Goal: Information Seeking & Learning: Learn about a topic

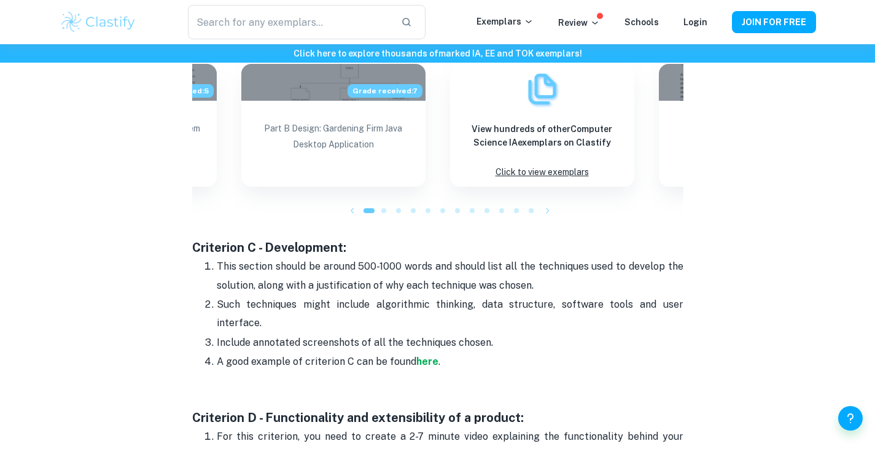
scroll to position [1369, 0]
click at [385, 216] on div at bounding box center [383, 211] width 15 height 15
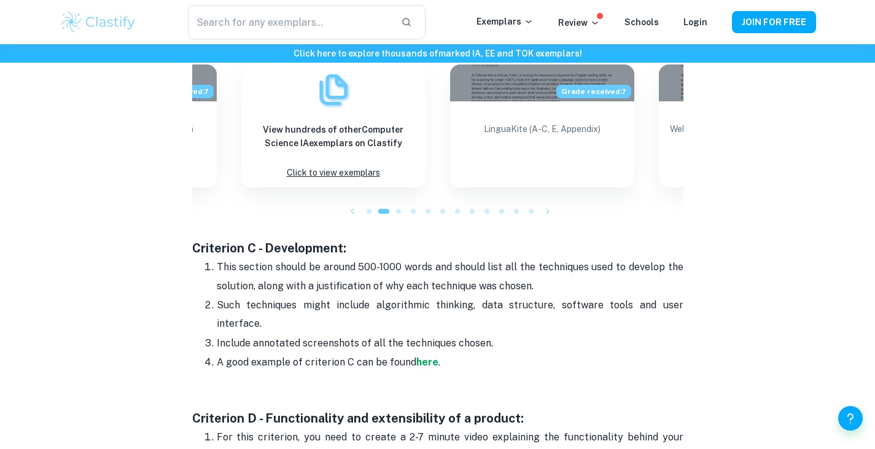
click at [395, 216] on div at bounding box center [398, 211] width 15 height 15
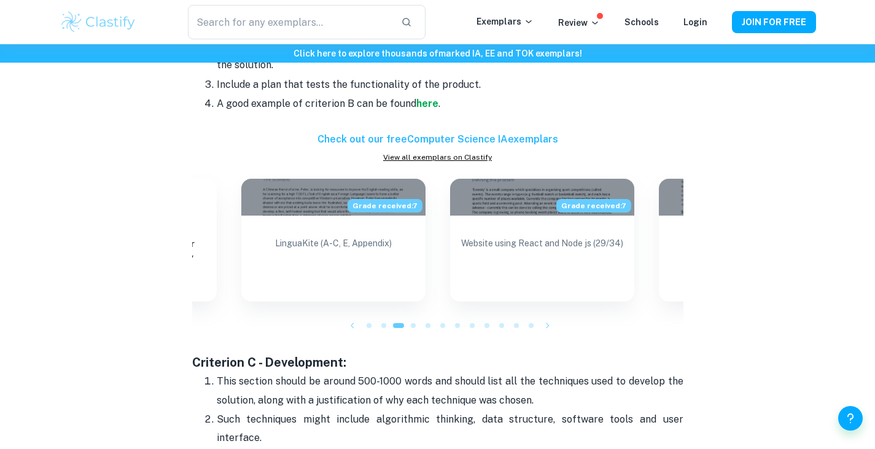
scroll to position [1255, 0]
click at [414, 322] on span at bounding box center [413, 324] width 5 height 5
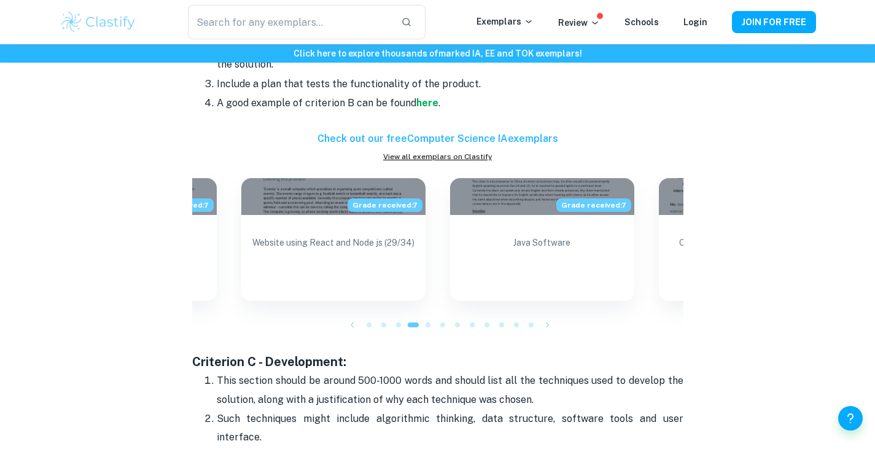
click at [422, 325] on div at bounding box center [427, 324] width 15 height 15
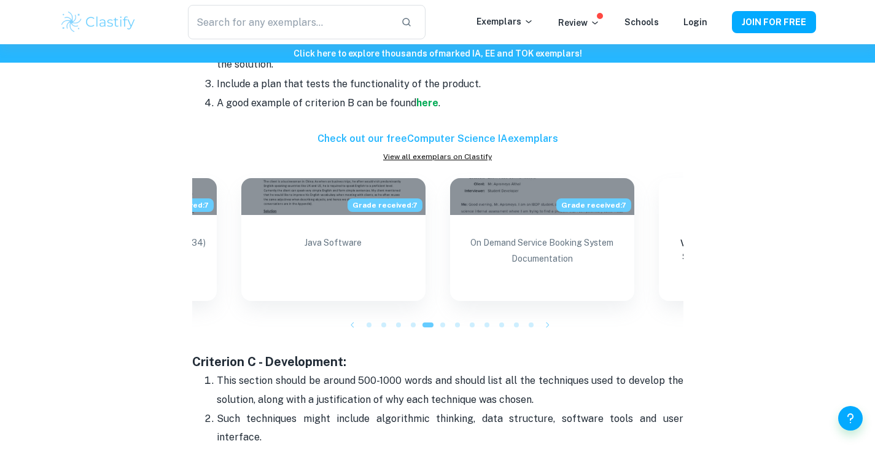
click at [434, 327] on div at bounding box center [427, 324] width 15 height 15
click at [444, 326] on div at bounding box center [442, 324] width 15 height 15
click at [439, 320] on div at bounding box center [442, 324] width 15 height 15
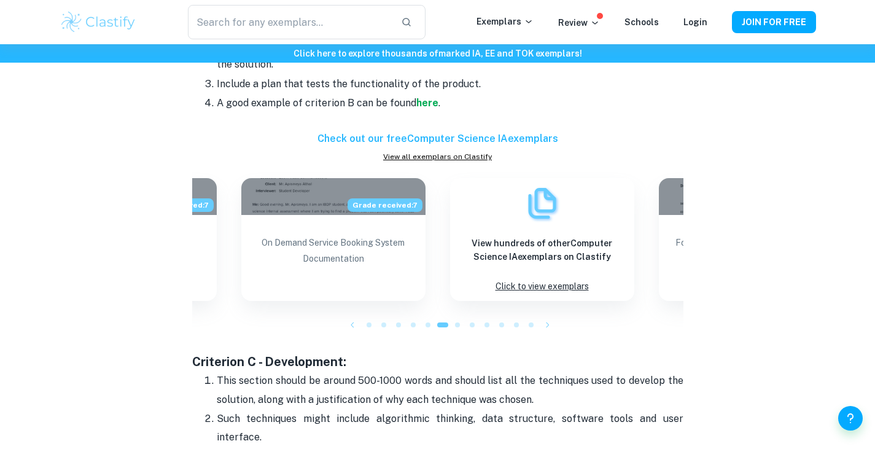
click at [455, 325] on span at bounding box center [457, 324] width 5 height 5
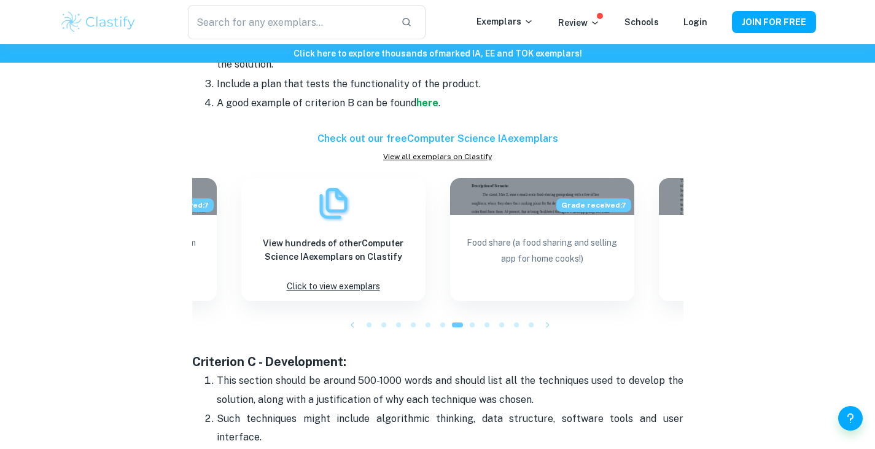
click at [471, 323] on span at bounding box center [472, 324] width 5 height 5
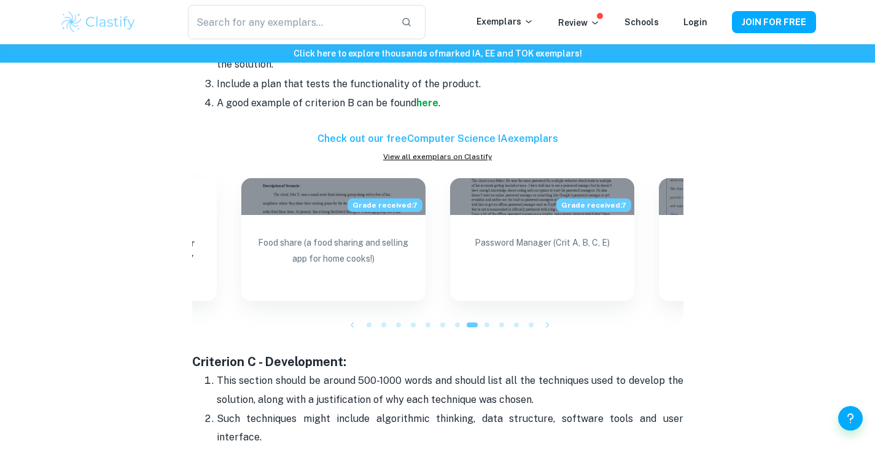
click at [487, 325] on span at bounding box center [486, 324] width 5 height 5
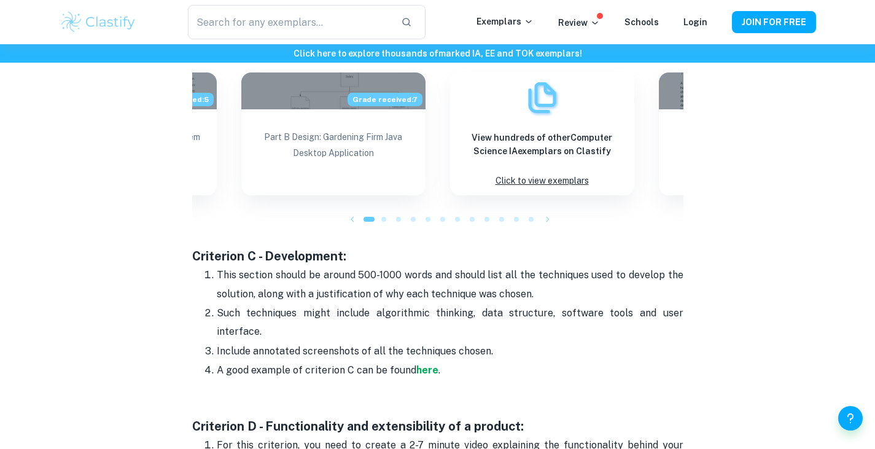
scroll to position [1362, 0]
click at [355, 215] on icon "button" at bounding box center [352, 218] width 12 height 12
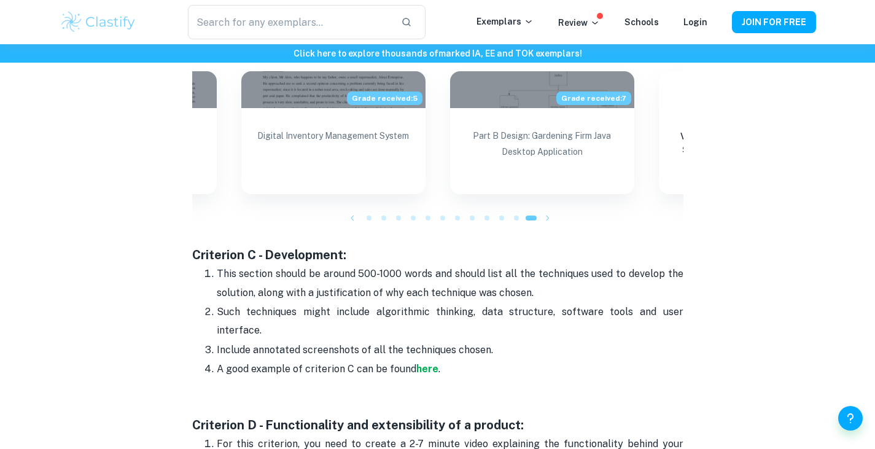
click at [349, 219] on icon "button" at bounding box center [352, 218] width 12 height 12
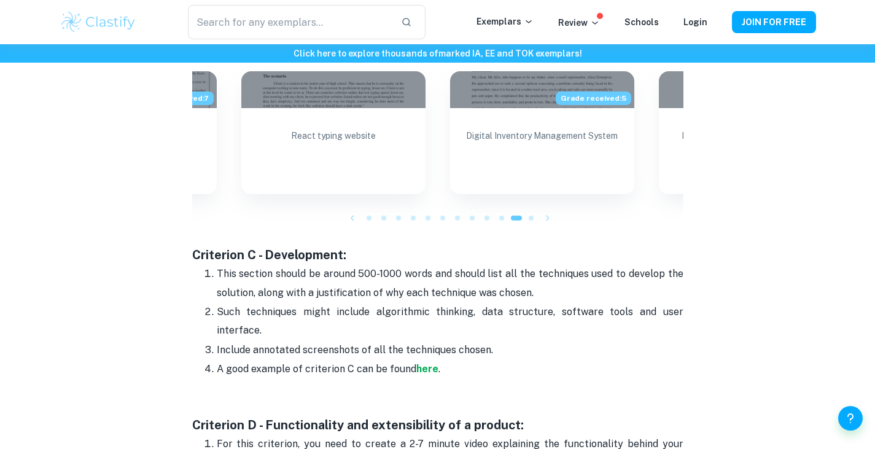
click at [349, 219] on icon "button" at bounding box center [352, 218] width 12 height 12
click at [362, 222] on div at bounding box center [369, 218] width 15 height 15
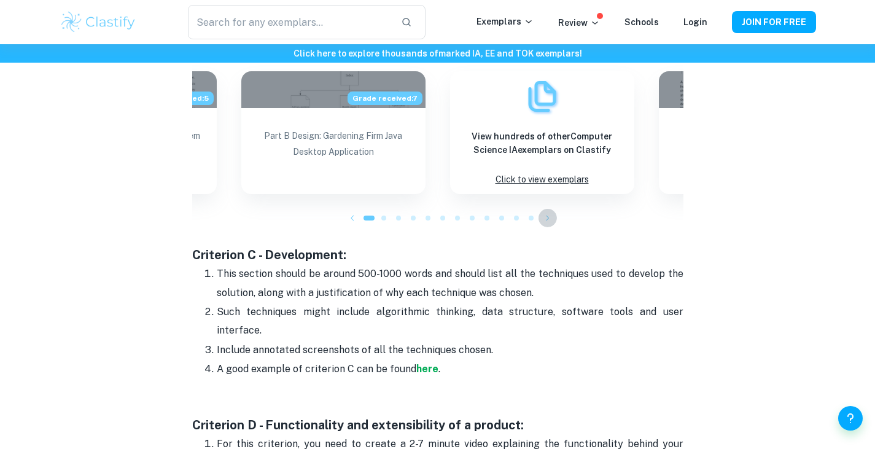
click at [551, 223] on icon "button" at bounding box center [547, 218] width 12 height 12
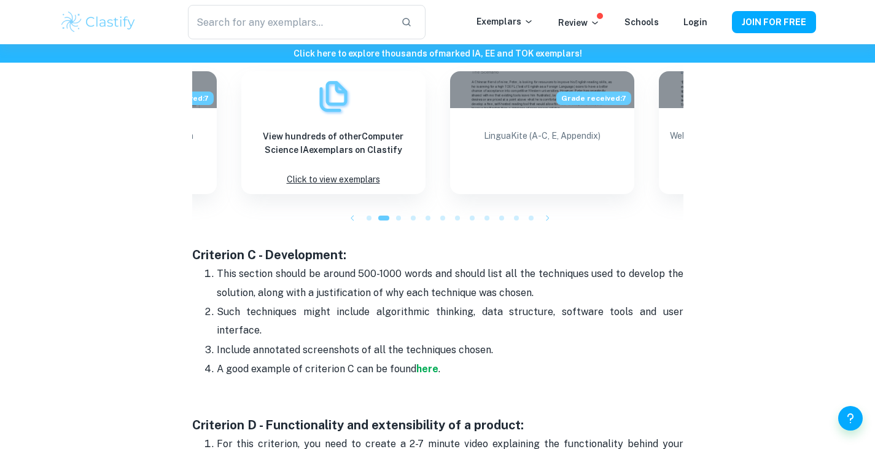
click at [549, 222] on icon "button" at bounding box center [547, 218] width 12 height 12
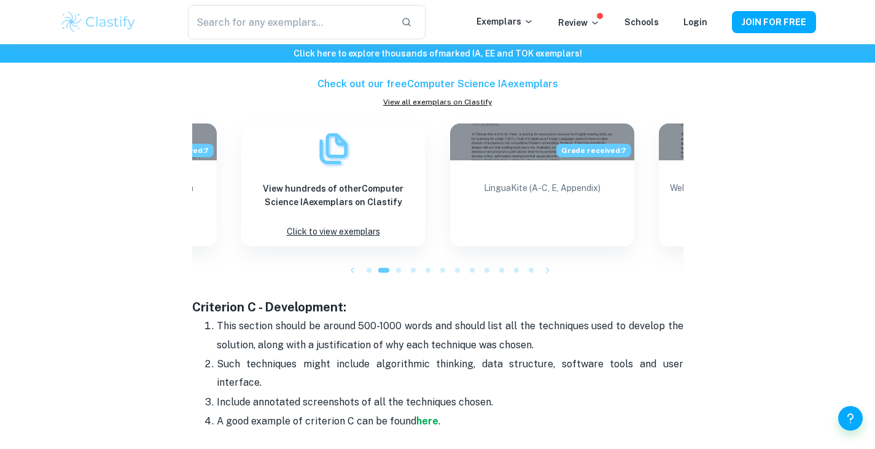
scroll to position [1305, 0]
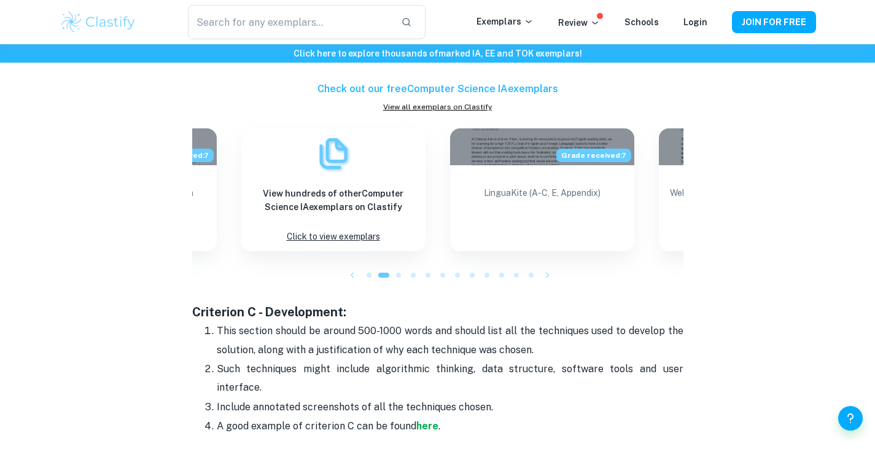
click at [549, 273] on icon "button" at bounding box center [547, 275] width 12 height 12
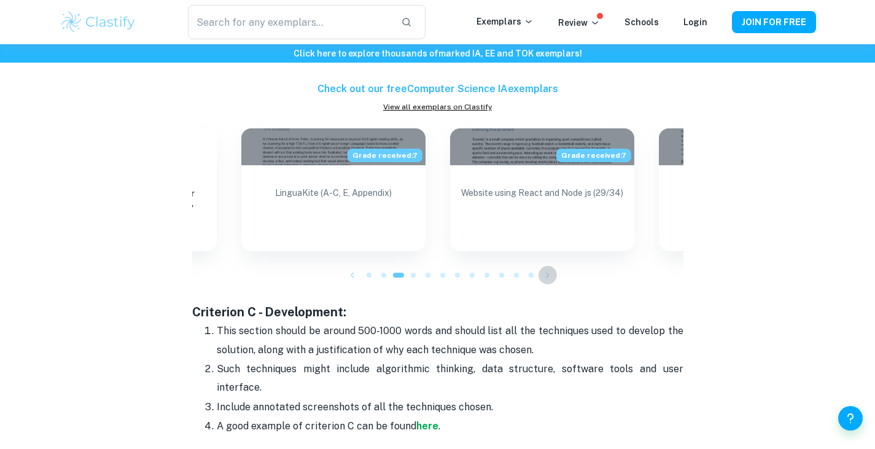
click at [547, 273] on icon "button" at bounding box center [547, 275] width 12 height 12
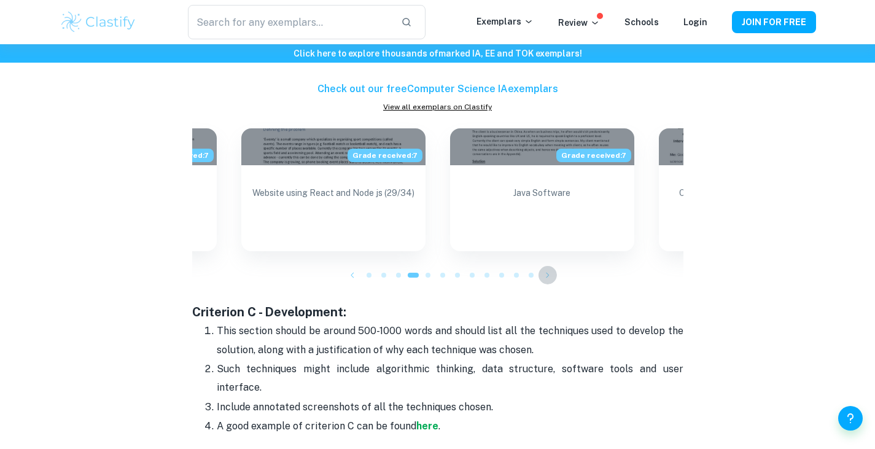
click at [540, 275] on button "button" at bounding box center [547, 275] width 18 height 18
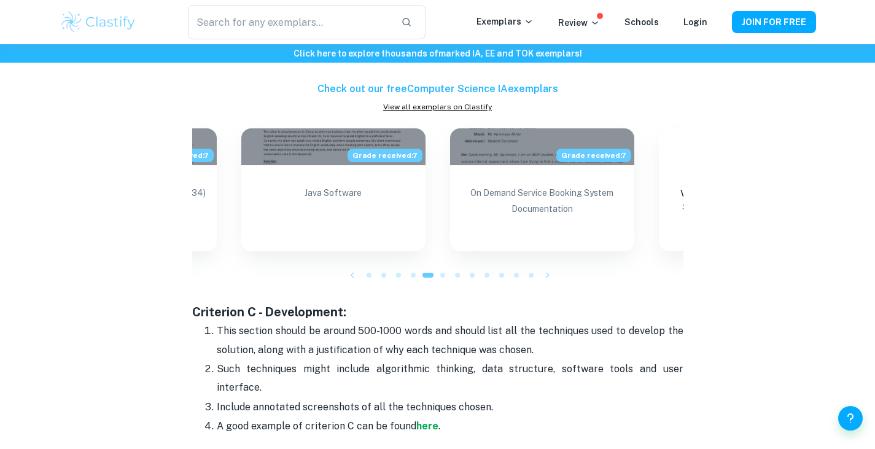
click at [547, 276] on icon "button" at bounding box center [547, 275] width 12 height 12
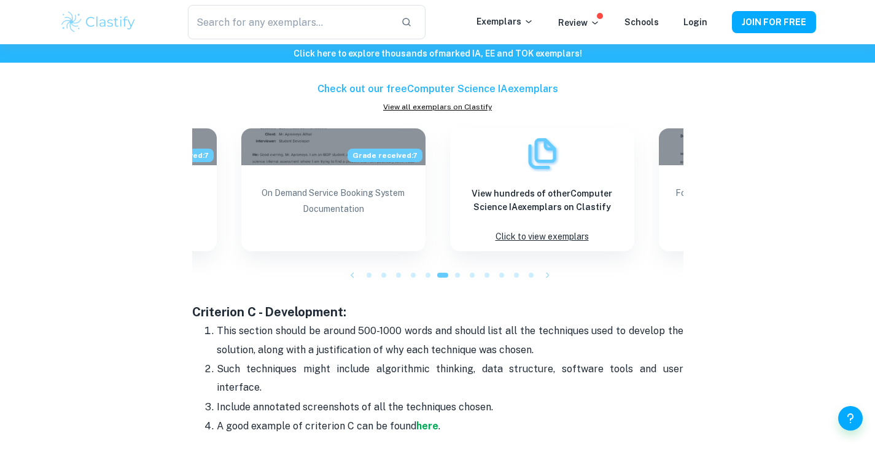
click at [547, 276] on icon "button" at bounding box center [547, 275] width 12 height 12
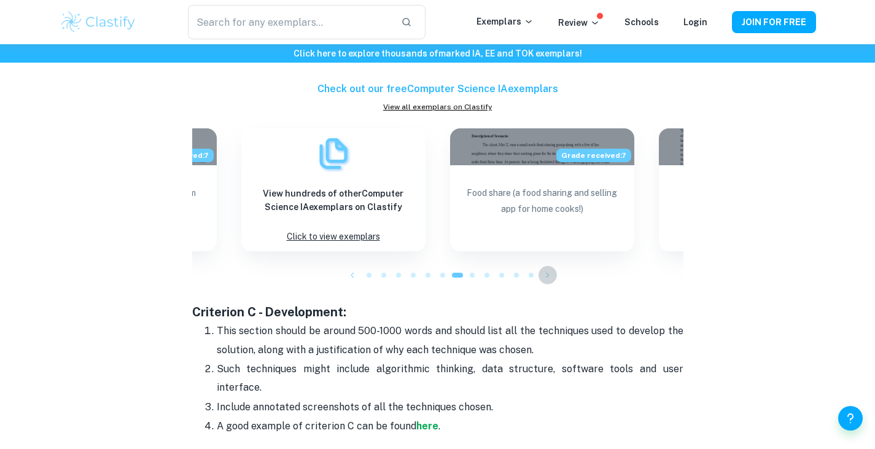
click at [547, 276] on icon "button" at bounding box center [547, 275] width 12 height 12
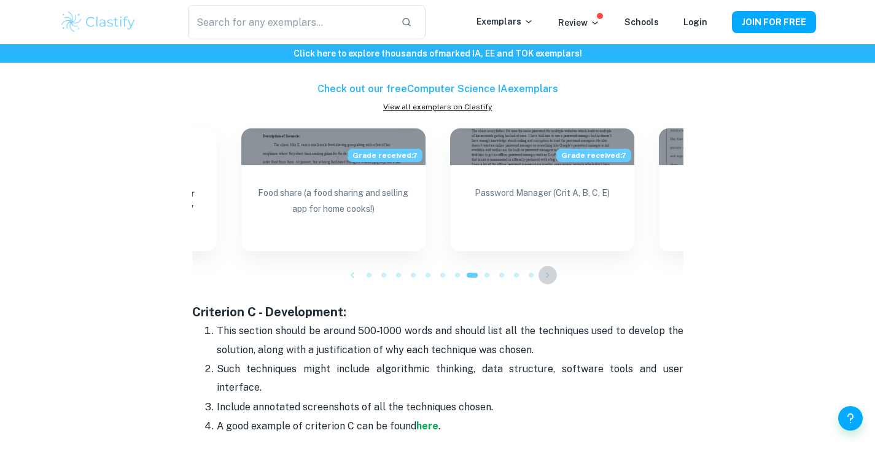
click at [547, 276] on icon "button" at bounding box center [547, 275] width 12 height 12
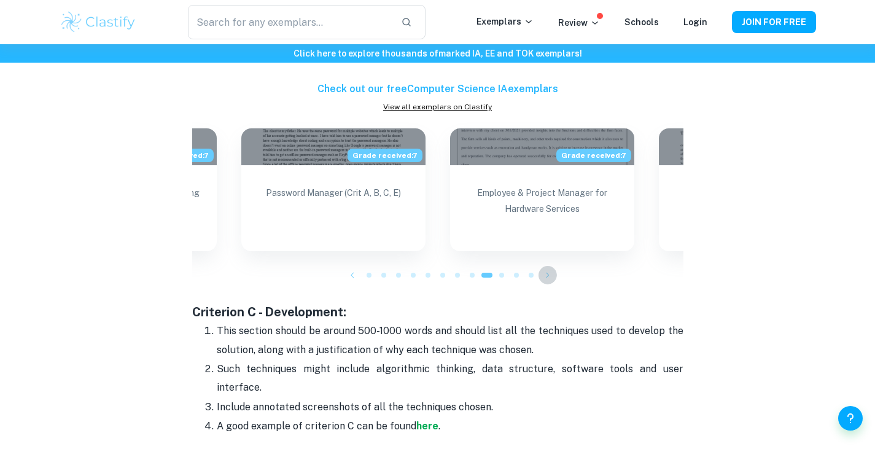
click at [547, 276] on icon "button" at bounding box center [547, 275] width 12 height 12
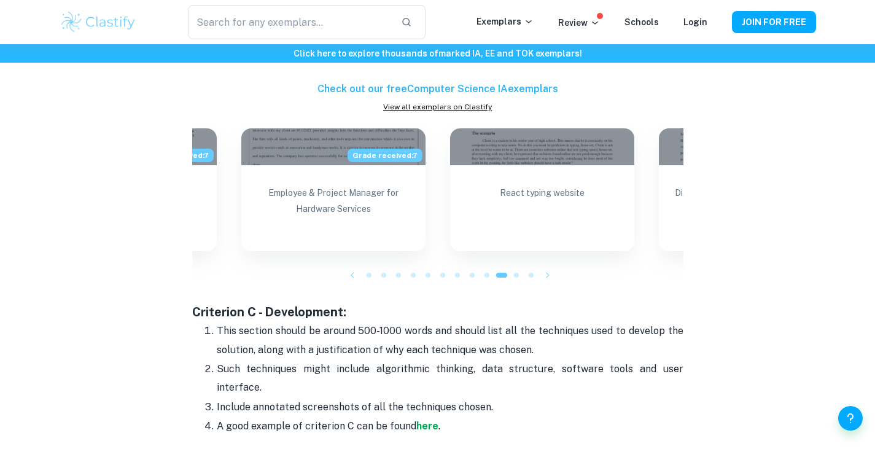
click at [548, 277] on icon "button" at bounding box center [547, 275] width 12 height 12
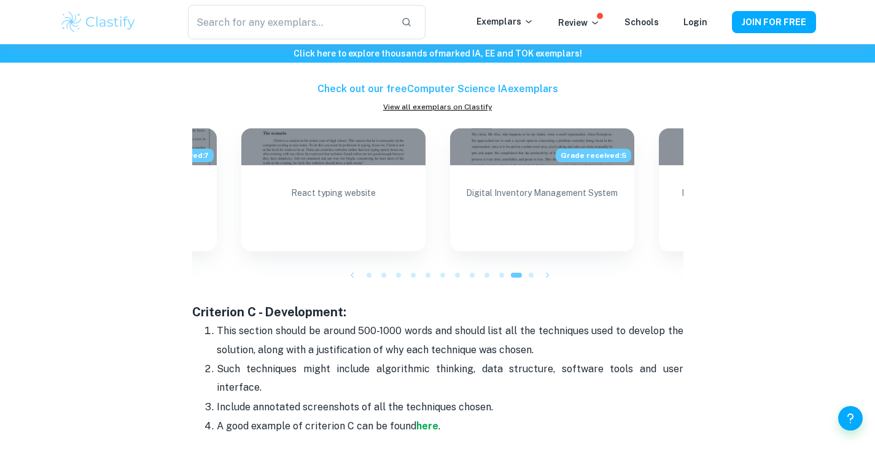
click at [542, 275] on icon "button" at bounding box center [547, 275] width 12 height 12
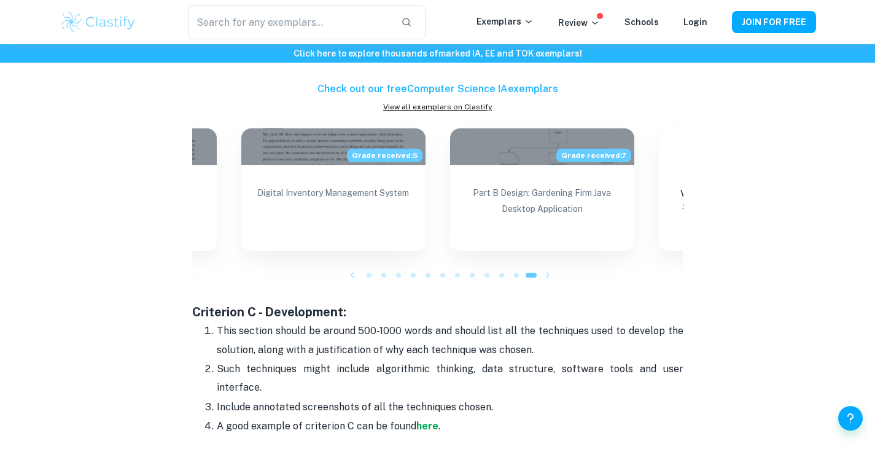
click at [349, 278] on icon "button" at bounding box center [352, 275] width 12 height 12
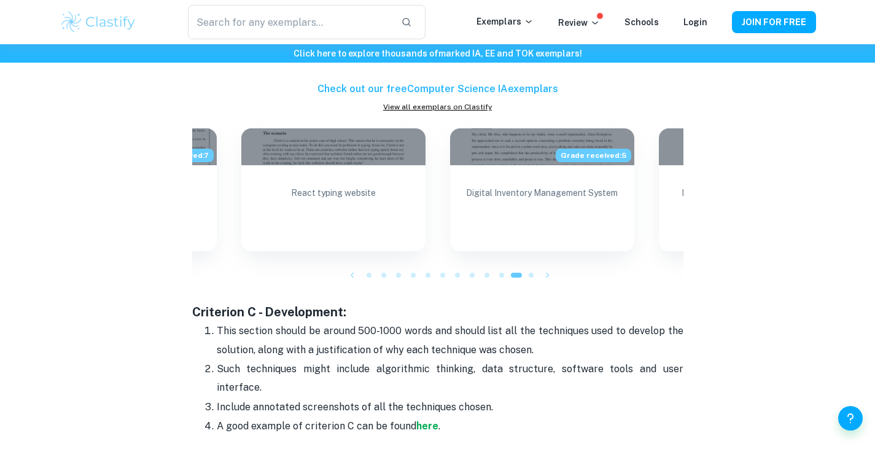
click at [349, 276] on icon "button" at bounding box center [352, 275] width 12 height 12
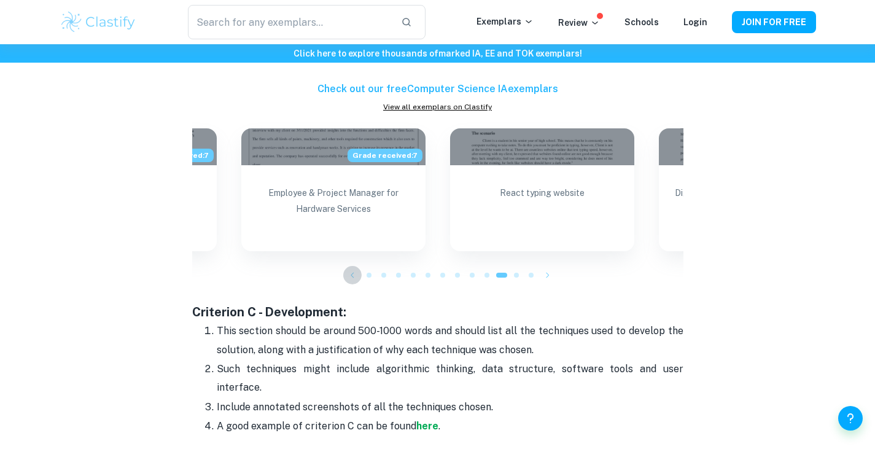
click at [350, 276] on icon "button" at bounding box center [352, 275] width 12 height 12
click at [350, 275] on icon "button" at bounding box center [352, 275] width 12 height 12
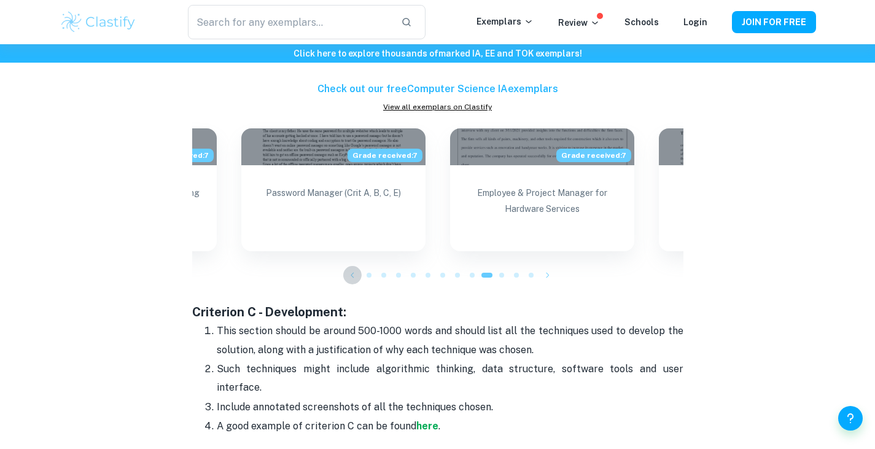
click at [350, 275] on icon "button" at bounding box center [352, 275] width 12 height 12
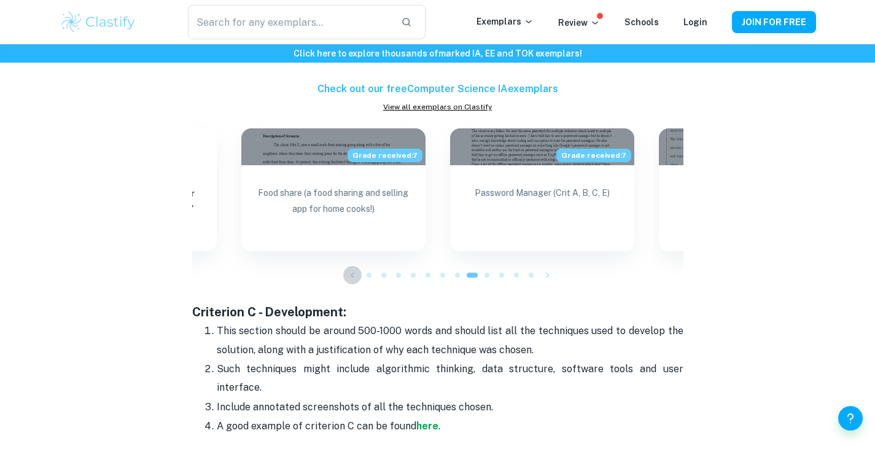
click at [350, 275] on icon "button" at bounding box center [352, 275] width 12 height 12
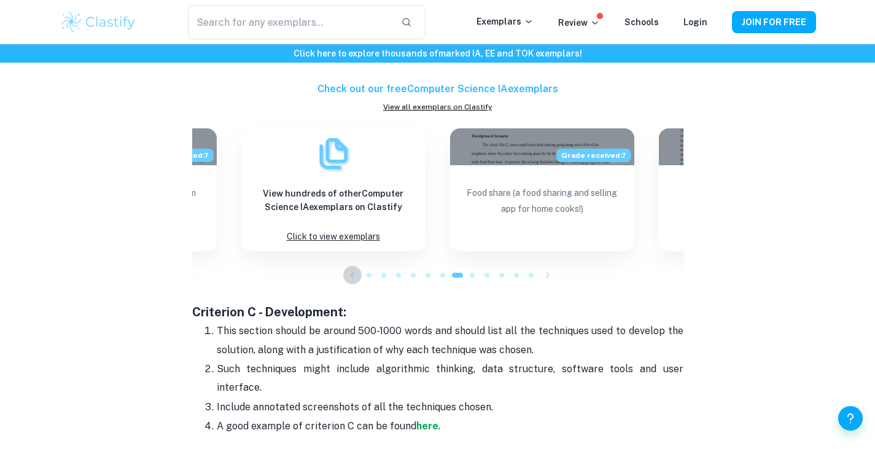
click at [350, 275] on icon "button" at bounding box center [352, 275] width 12 height 12
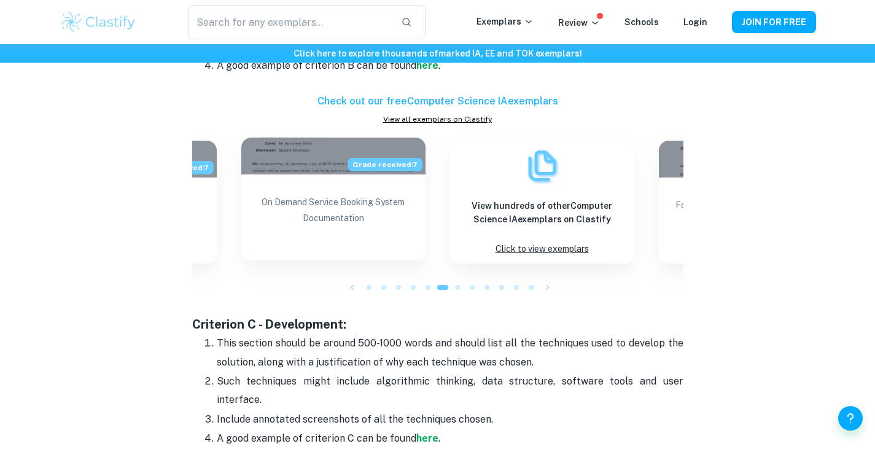
scroll to position [1297, 0]
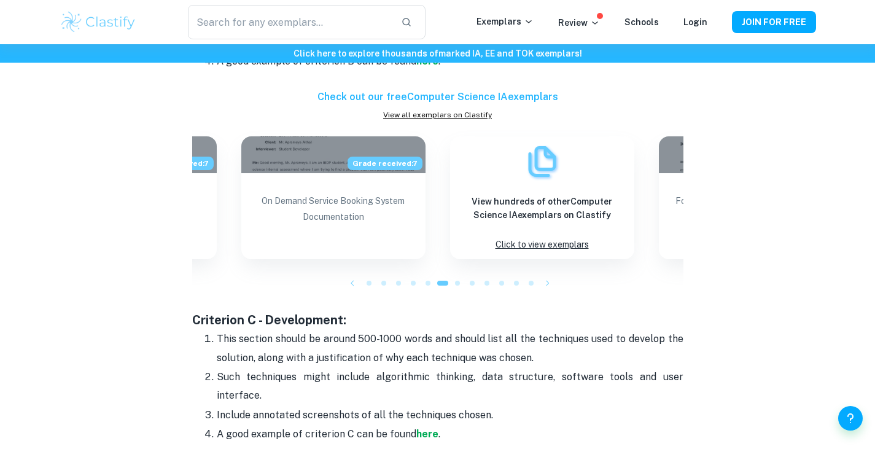
click at [359, 288] on button "button" at bounding box center [352, 283] width 18 height 18
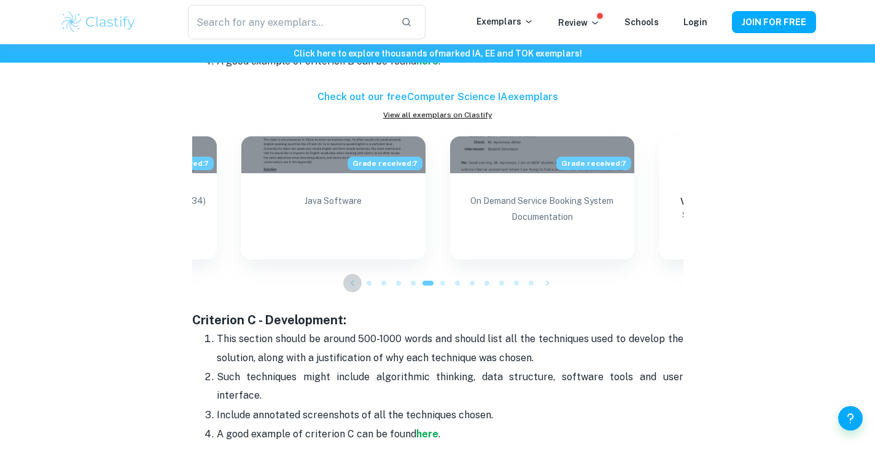
click at [350, 284] on icon "button" at bounding box center [352, 283] width 12 height 12
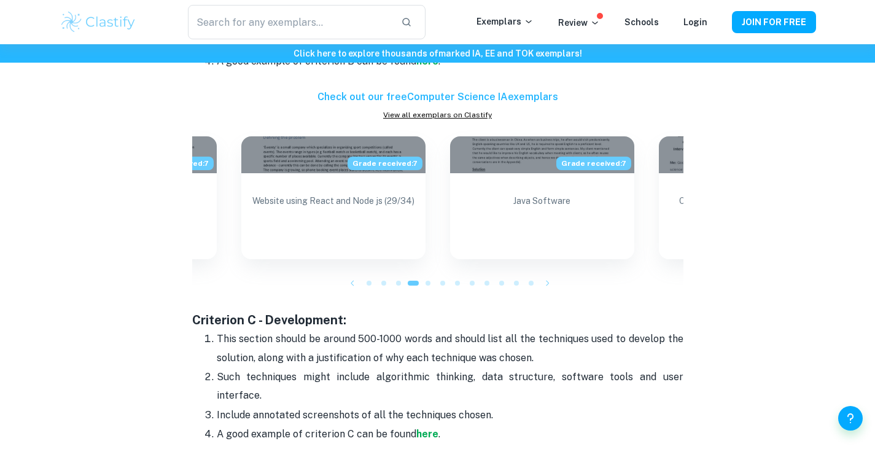
click at [350, 284] on icon "button" at bounding box center [352, 283] width 12 height 12
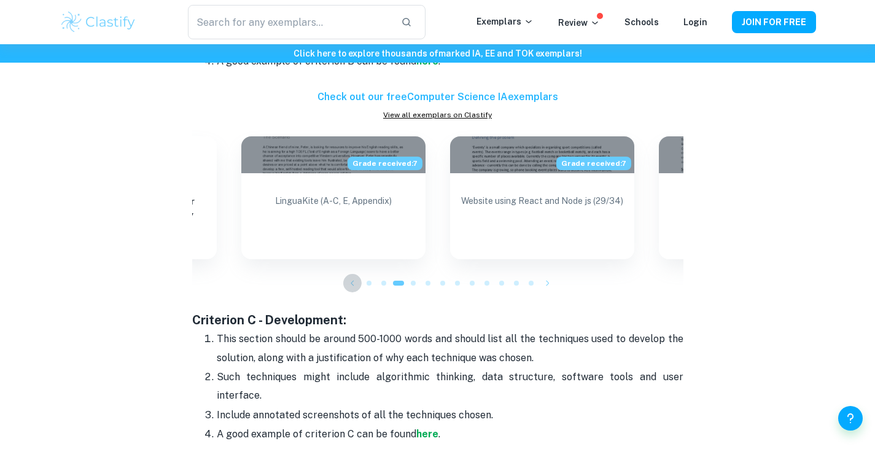
click at [350, 284] on icon "button" at bounding box center [352, 283] width 12 height 12
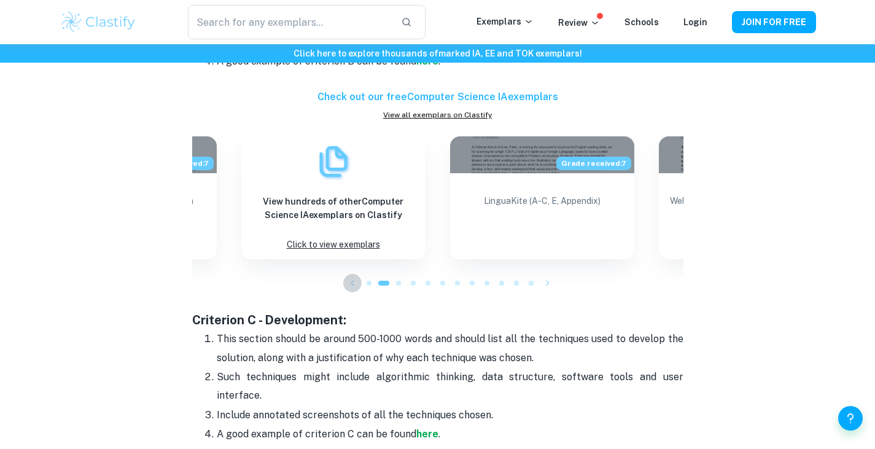
click at [350, 284] on icon "button" at bounding box center [352, 283] width 12 height 12
click at [347, 282] on icon "button" at bounding box center [352, 283] width 12 height 12
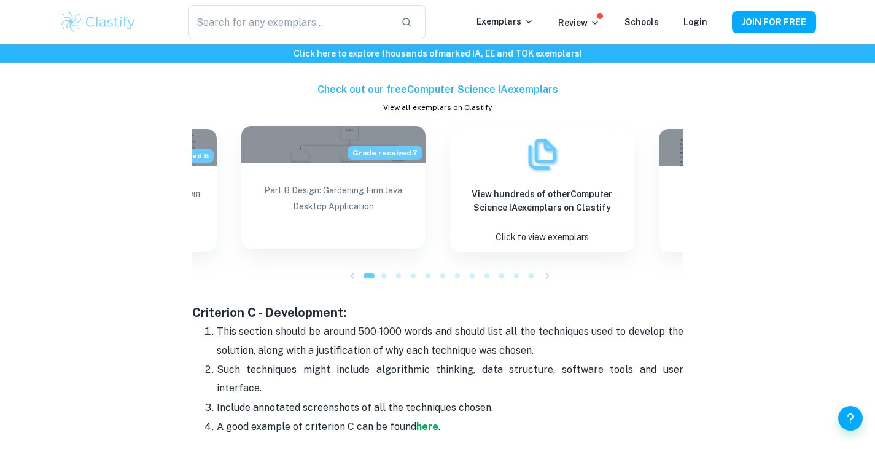
scroll to position [1307, 0]
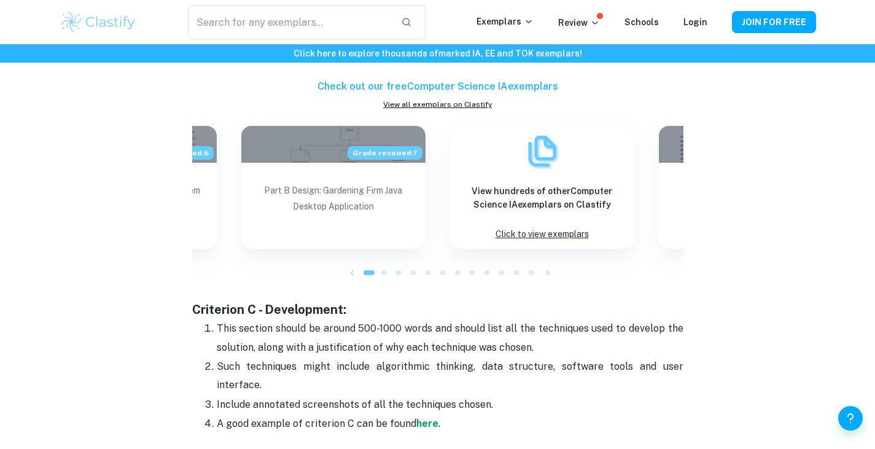
click at [352, 270] on icon "button" at bounding box center [352, 272] width 12 height 12
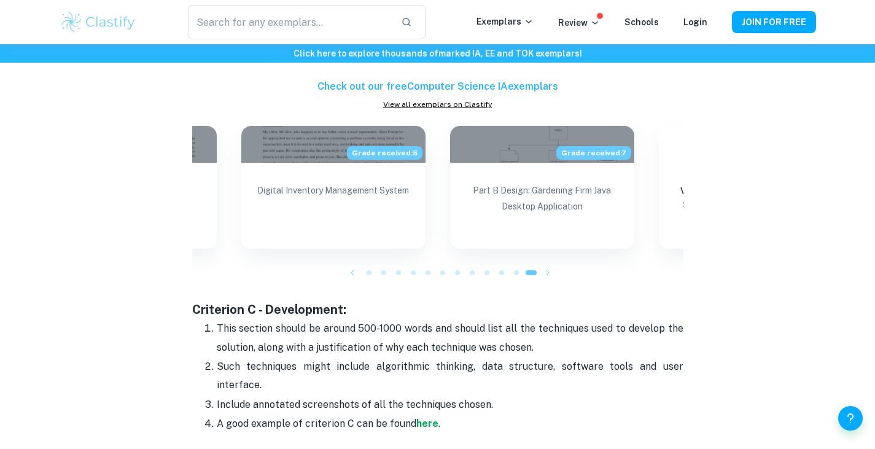
click at [349, 277] on icon "button" at bounding box center [352, 272] width 12 height 12
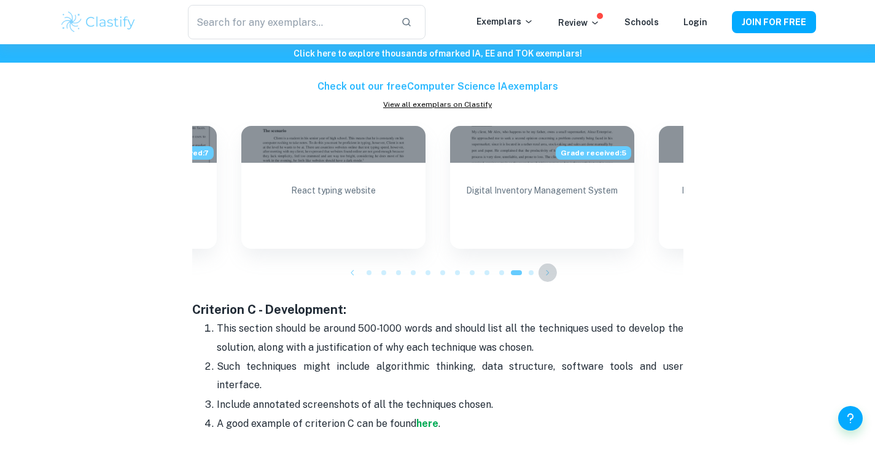
click at [554, 273] on button "button" at bounding box center [547, 272] width 18 height 18
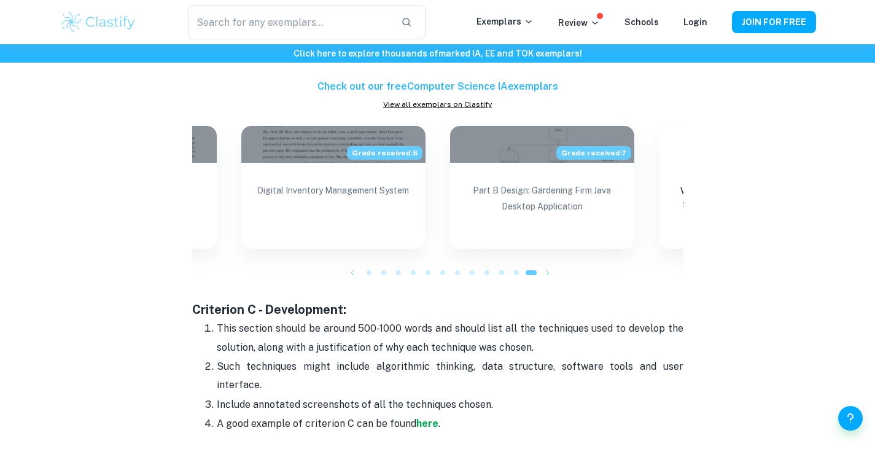
click at [542, 270] on icon "button" at bounding box center [547, 272] width 12 height 12
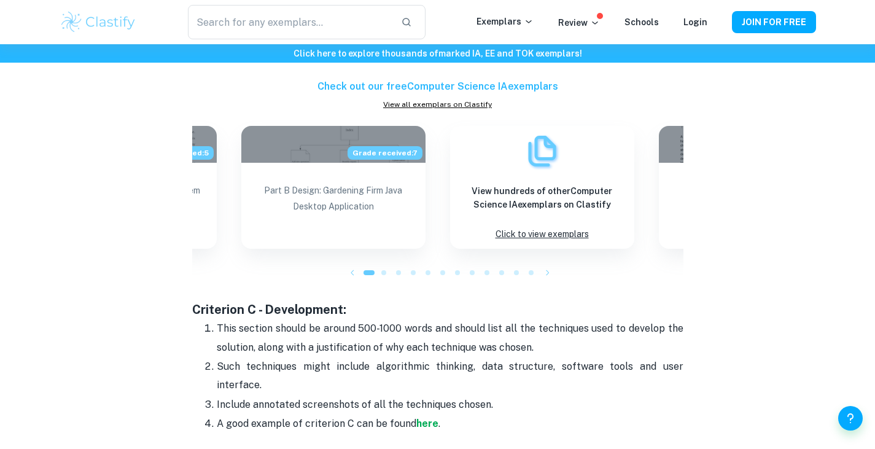
click at [375, 275] on div at bounding box center [369, 272] width 15 height 15
click at [381, 275] on div at bounding box center [383, 272] width 15 height 15
click at [406, 268] on div at bounding box center [413, 272] width 15 height 15
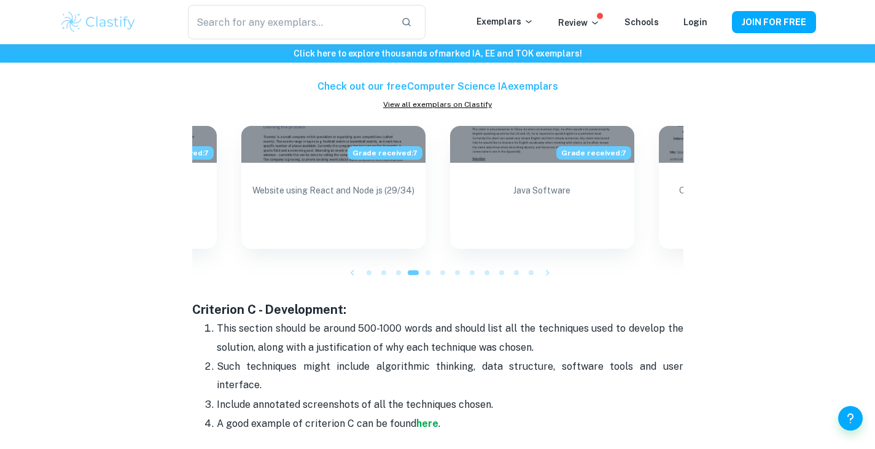
click at [389, 269] on div at bounding box center [383, 272] width 15 height 15
click at [382, 271] on span at bounding box center [383, 272] width 5 height 5
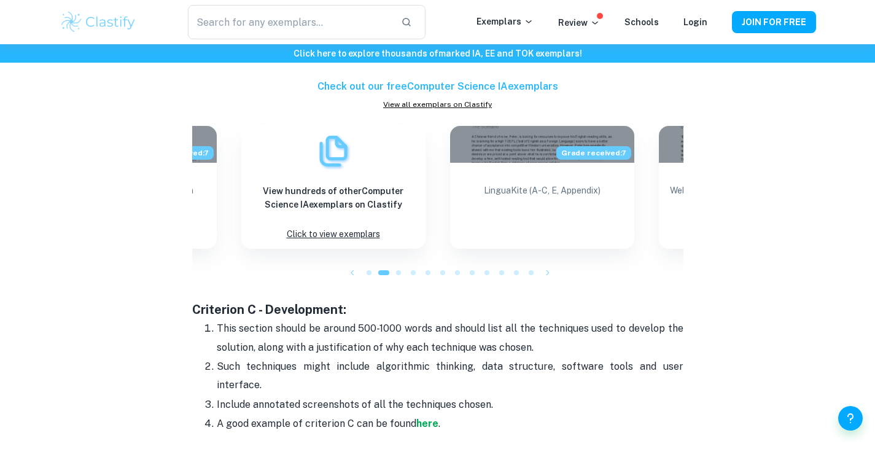
click at [398, 274] on span at bounding box center [398, 272] width 5 height 5
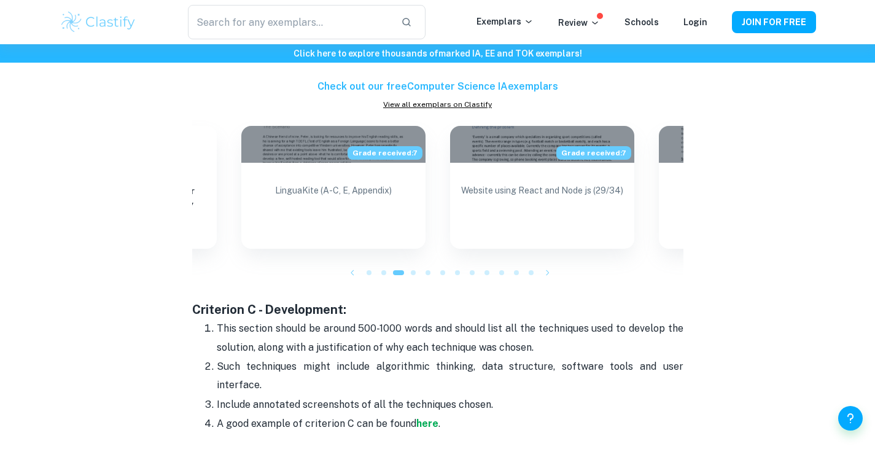
click at [412, 274] on span at bounding box center [413, 272] width 5 height 5
click at [419, 273] on div at bounding box center [413, 272] width 15 height 15
click at [430, 277] on div at bounding box center [427, 272] width 15 height 15
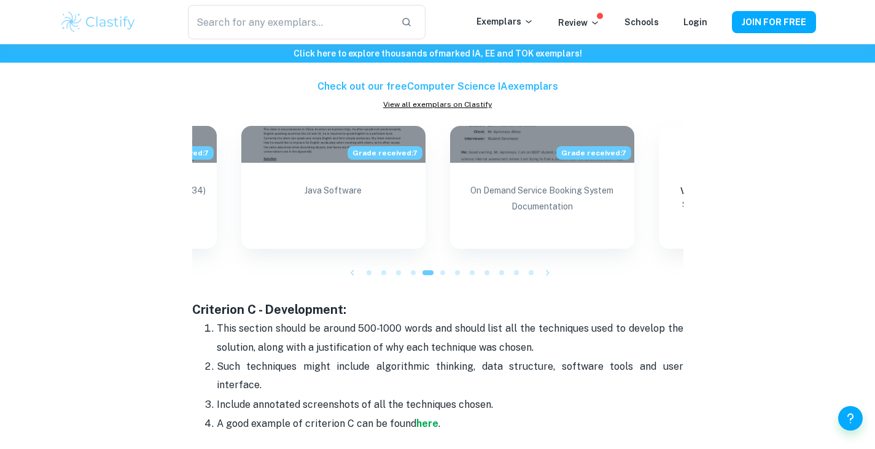
click at [450, 274] on div at bounding box center [457, 272] width 15 height 15
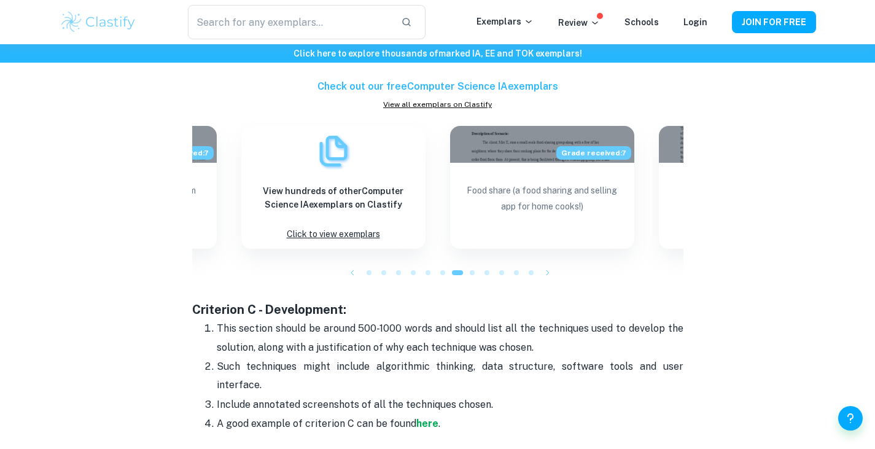
click at [481, 273] on div at bounding box center [486, 272] width 15 height 15
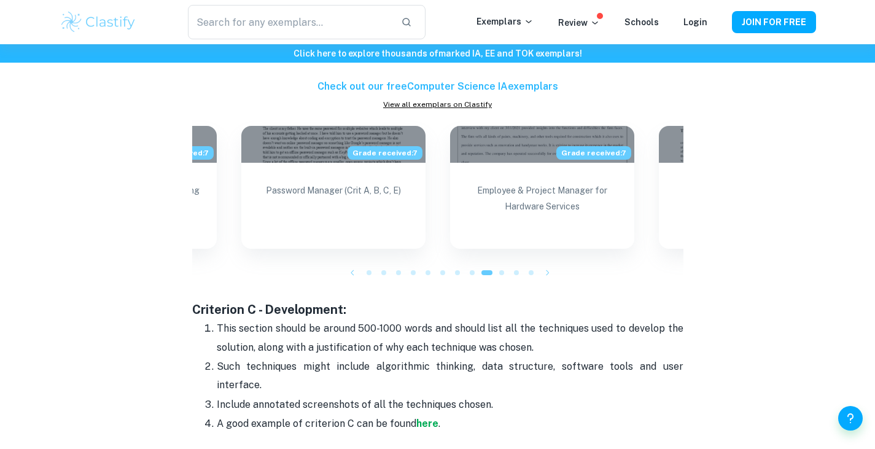
click at [474, 273] on div at bounding box center [472, 272] width 15 height 15
click at [508, 271] on div at bounding box center [501, 272] width 15 height 15
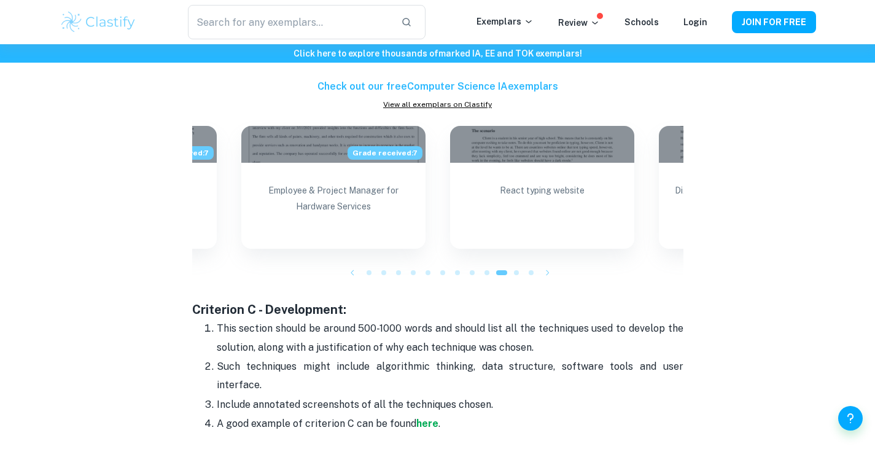
click at [510, 274] on div at bounding box center [516, 272] width 15 height 15
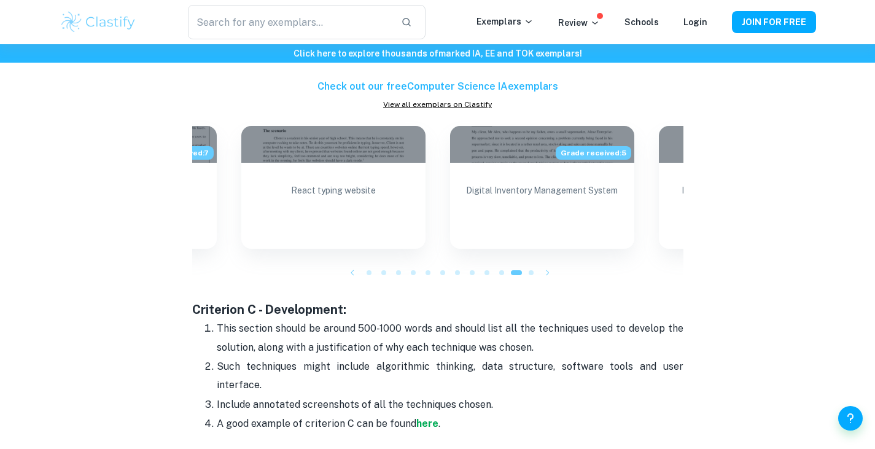
click at [525, 273] on div at bounding box center [531, 272] width 15 height 15
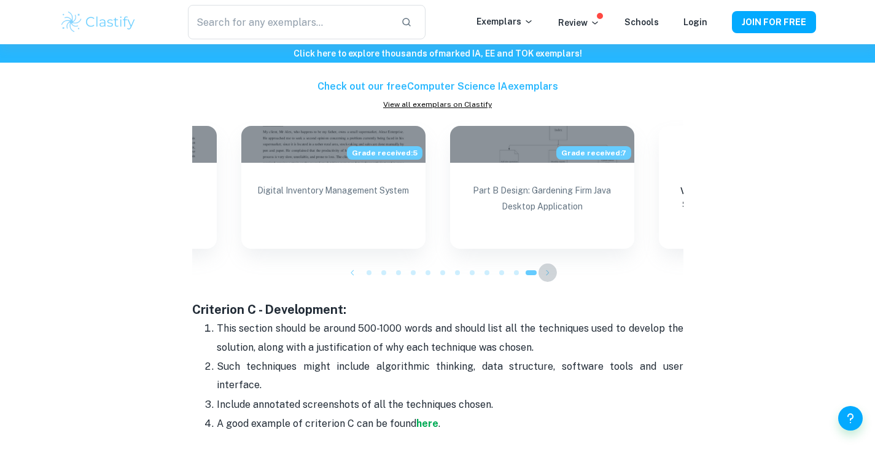
click at [543, 274] on icon "button" at bounding box center [547, 272] width 12 height 12
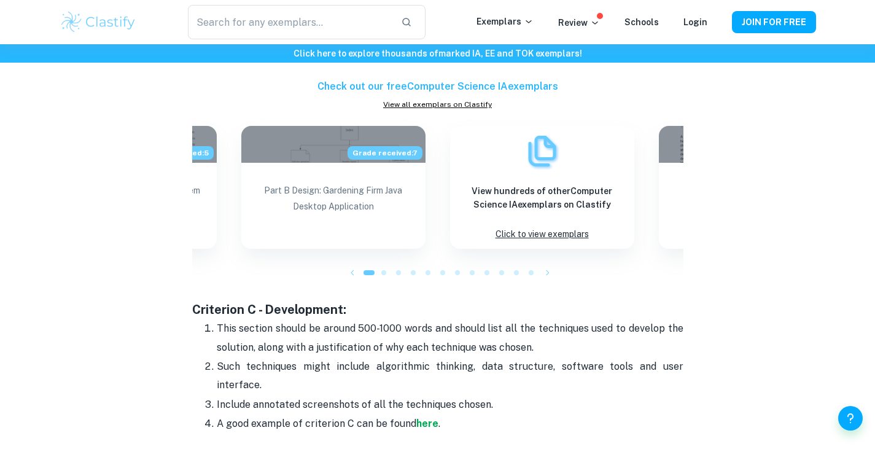
click at [543, 272] on icon "button" at bounding box center [547, 272] width 12 height 12
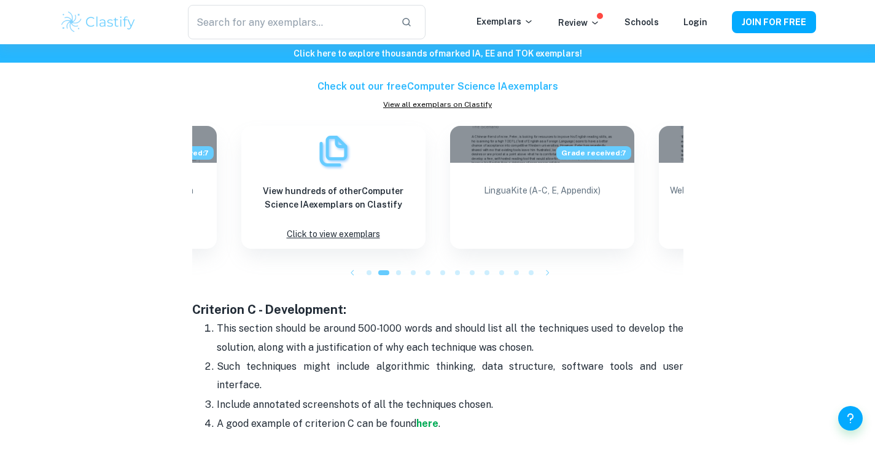
click at [543, 271] on icon "button" at bounding box center [547, 272] width 12 height 12
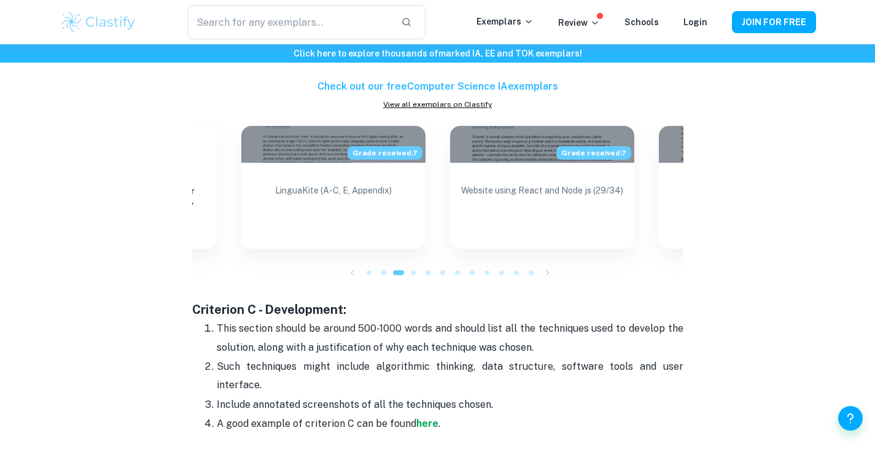
click at [543, 271] on icon "button" at bounding box center [547, 272] width 12 height 12
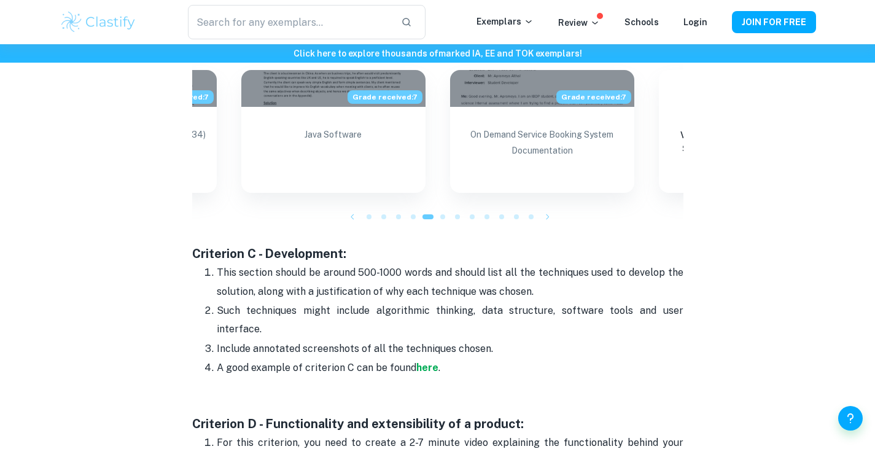
scroll to position [1364, 0]
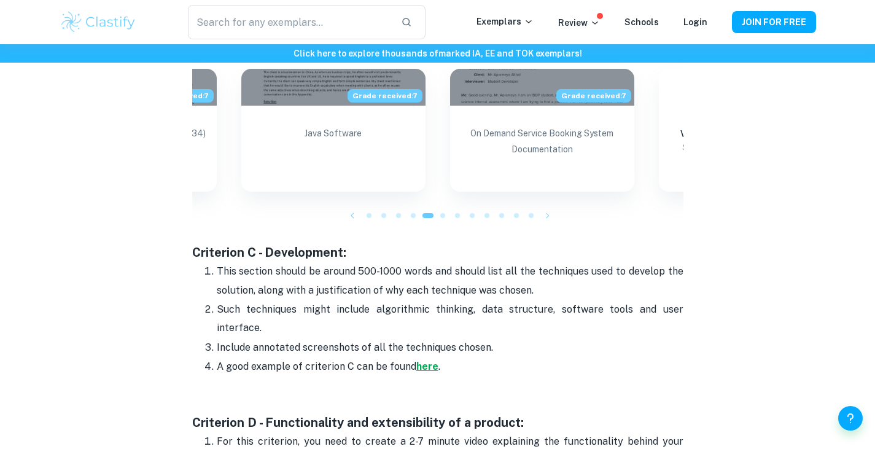
click at [422, 360] on strong "here" at bounding box center [427, 366] width 22 height 12
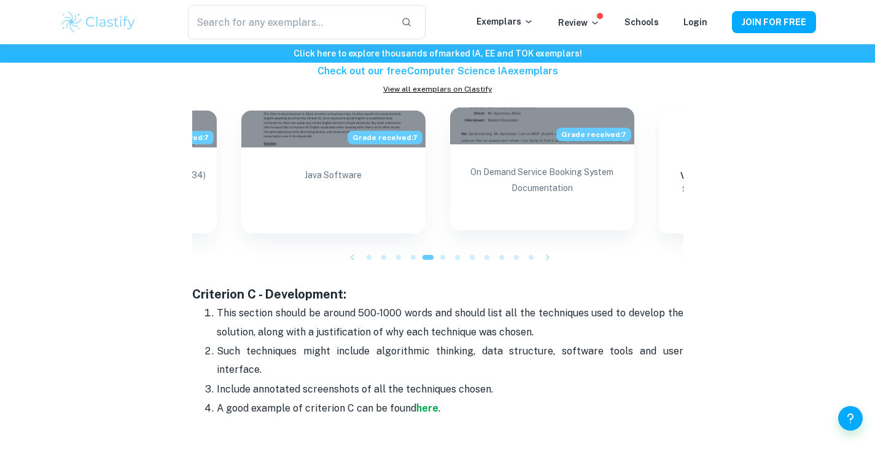
scroll to position [1321, 0]
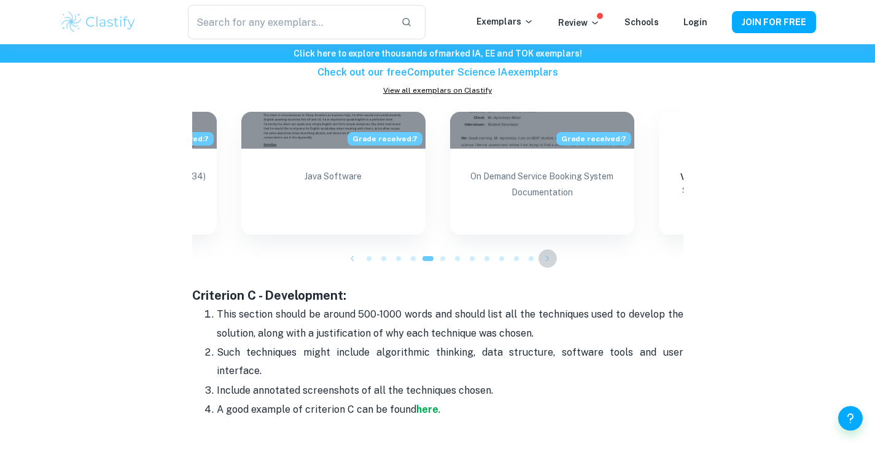
click at [552, 257] on icon "button" at bounding box center [547, 258] width 12 height 12
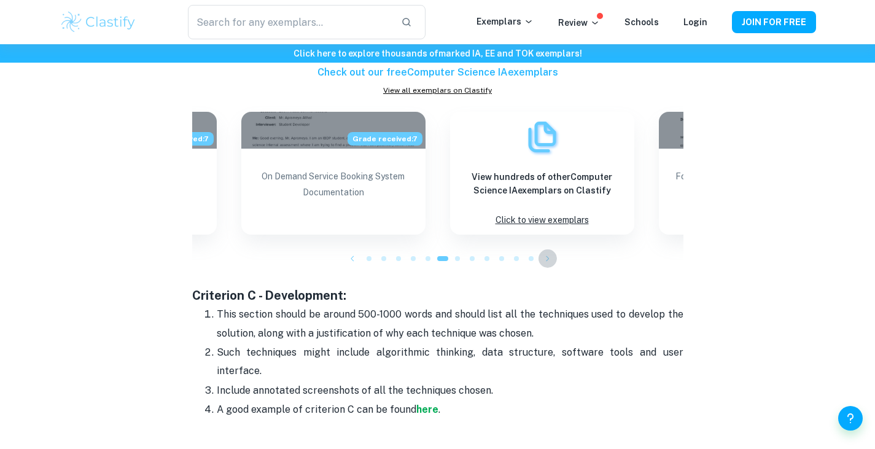
click at [548, 261] on icon "button" at bounding box center [547, 258] width 12 height 12
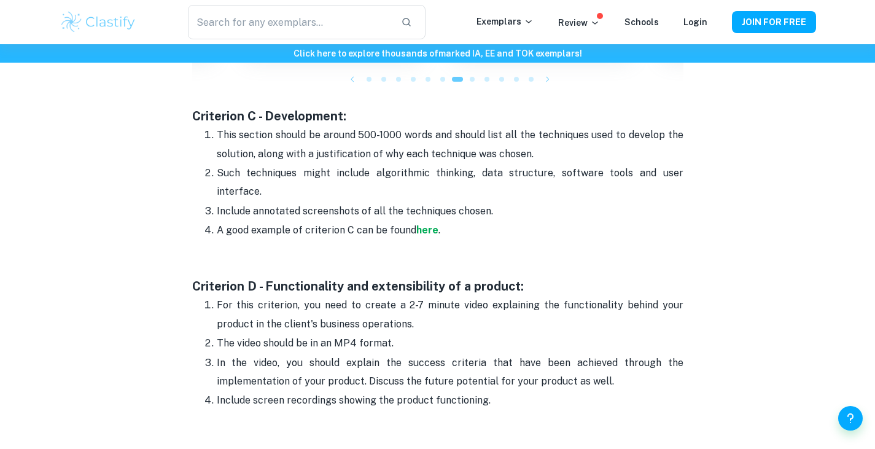
scroll to position [1506, 0]
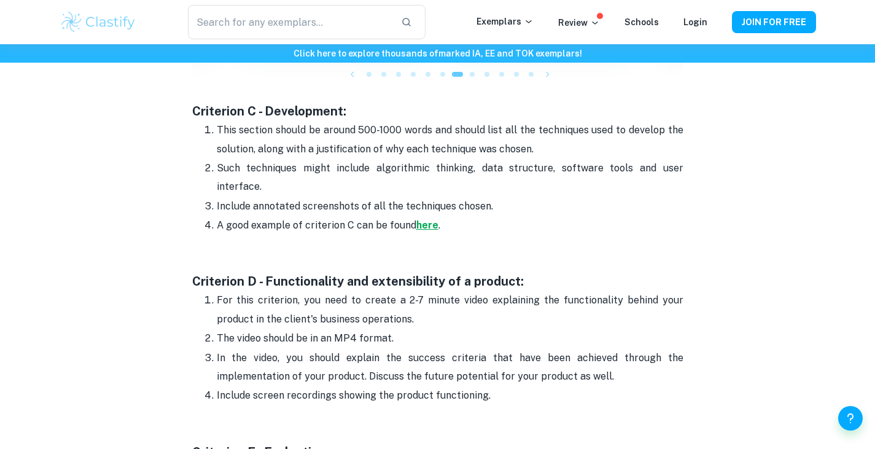
click at [426, 219] on strong "here" at bounding box center [427, 225] width 22 height 12
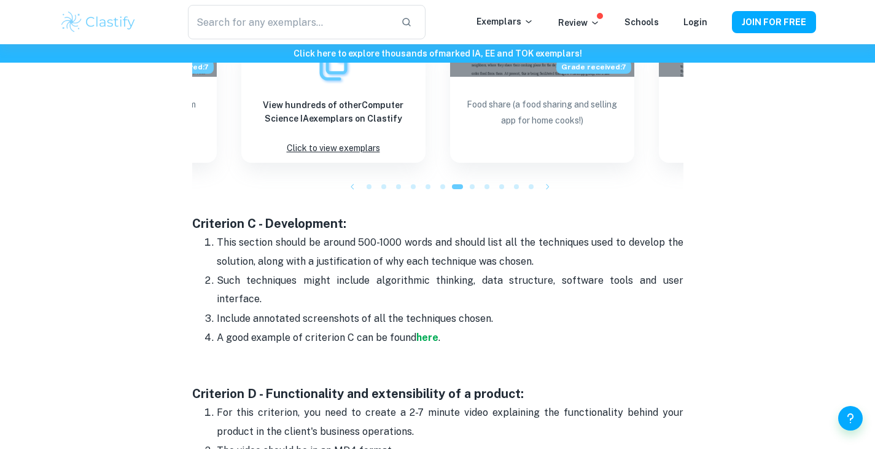
scroll to position [1394, 0]
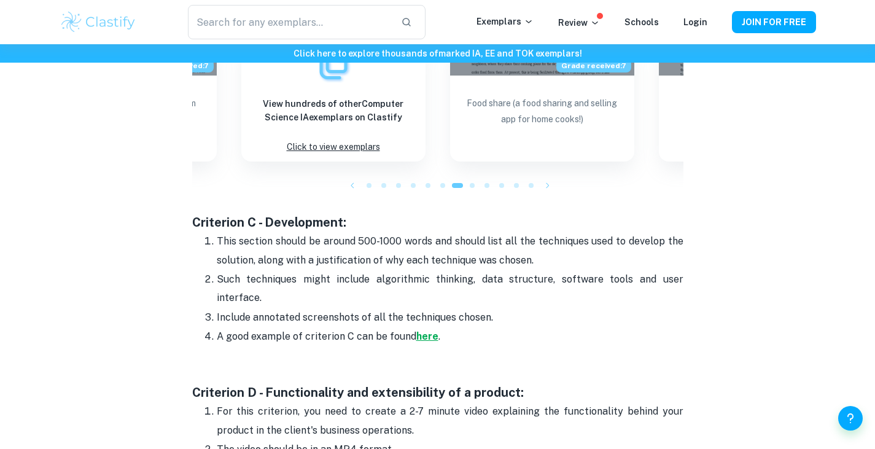
click at [420, 330] on strong "here" at bounding box center [427, 336] width 22 height 12
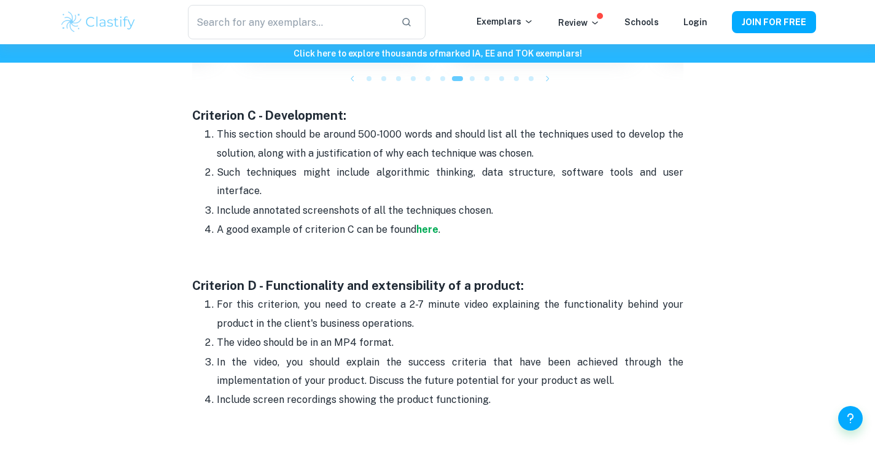
scroll to position [1504, 0]
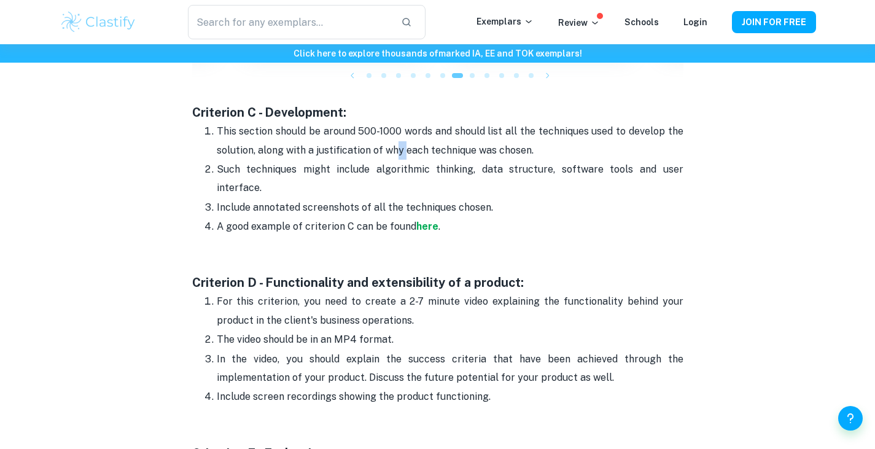
click at [398, 155] on p "This section should be around 500-1000 words and should list all the techniques…" at bounding box center [450, 140] width 466 height 37
click at [402, 172] on p "Such techniques might include algorithmic thinking, data structure, software to…" at bounding box center [450, 178] width 466 height 37
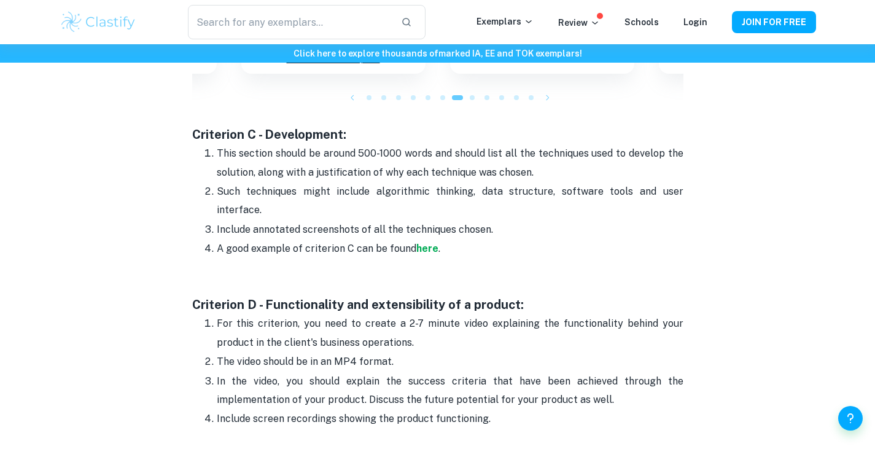
scroll to position [1479, 0]
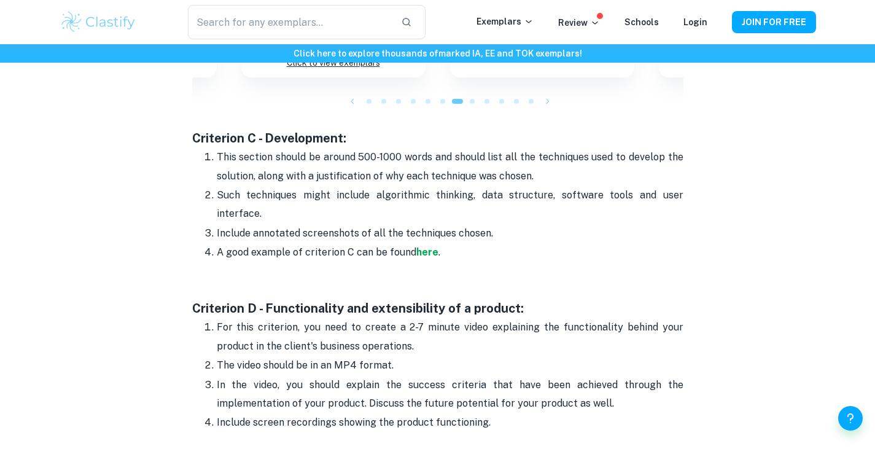
click at [378, 262] on p at bounding box center [437, 271] width 491 height 18
click at [328, 243] on p "A good example of criterion C can be found here ." at bounding box center [450, 252] width 466 height 18
click at [346, 224] on p "Include annotated screenshots of all the techniques chosen." at bounding box center [450, 233] width 466 height 18
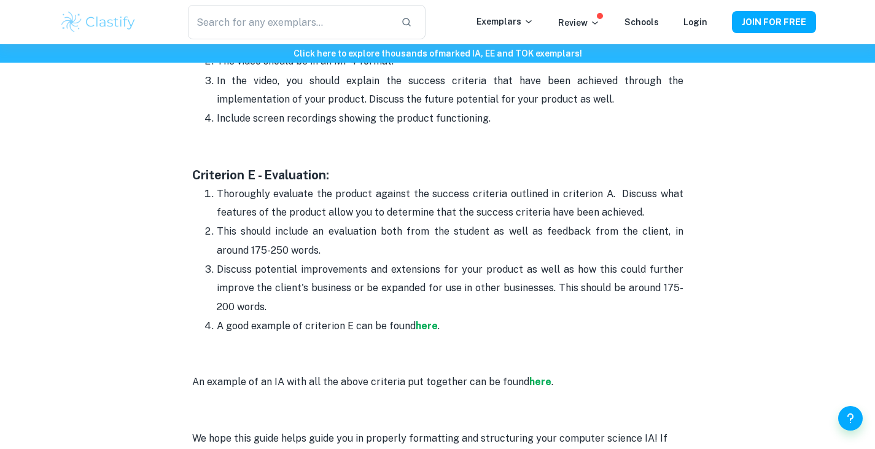
scroll to position [1783, 0]
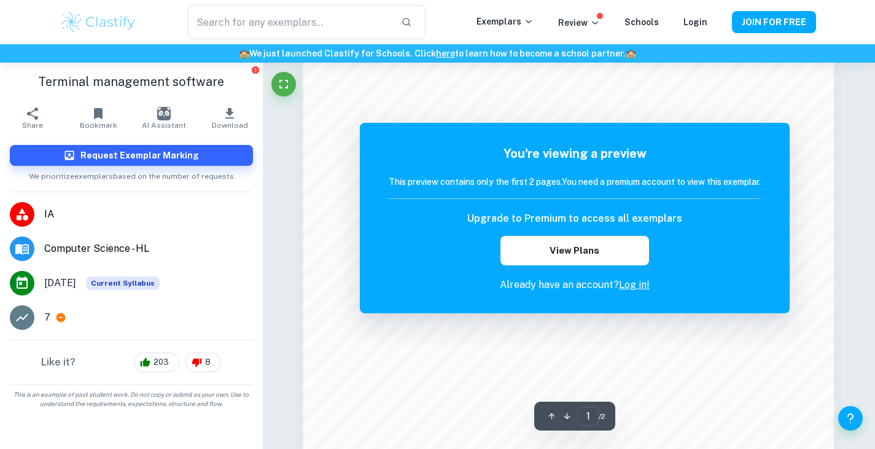
scroll to position [1089, 0]
click at [627, 286] on link "Log in!" at bounding box center [634, 285] width 31 height 12
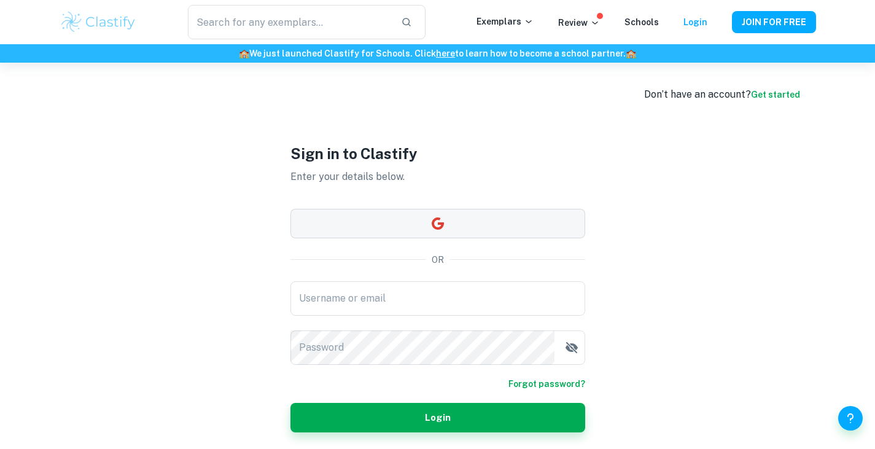
click at [460, 238] on button "button" at bounding box center [437, 223] width 295 height 29
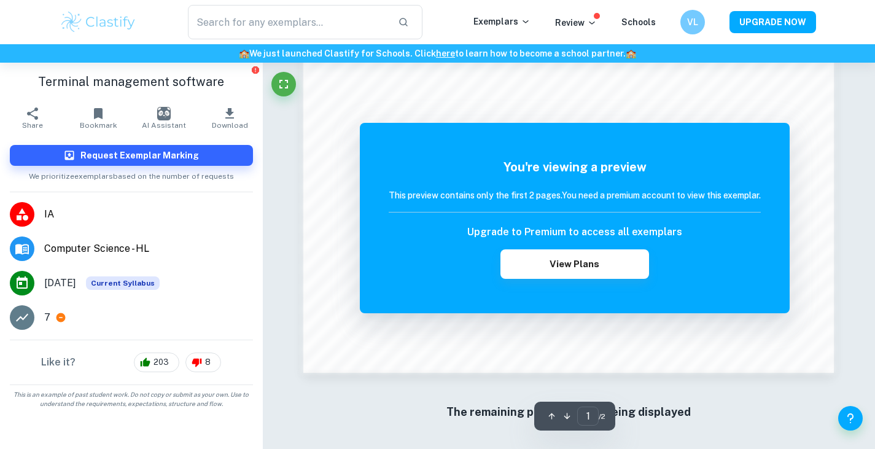
scroll to position [1081, 0]
